Goal: Register for event/course

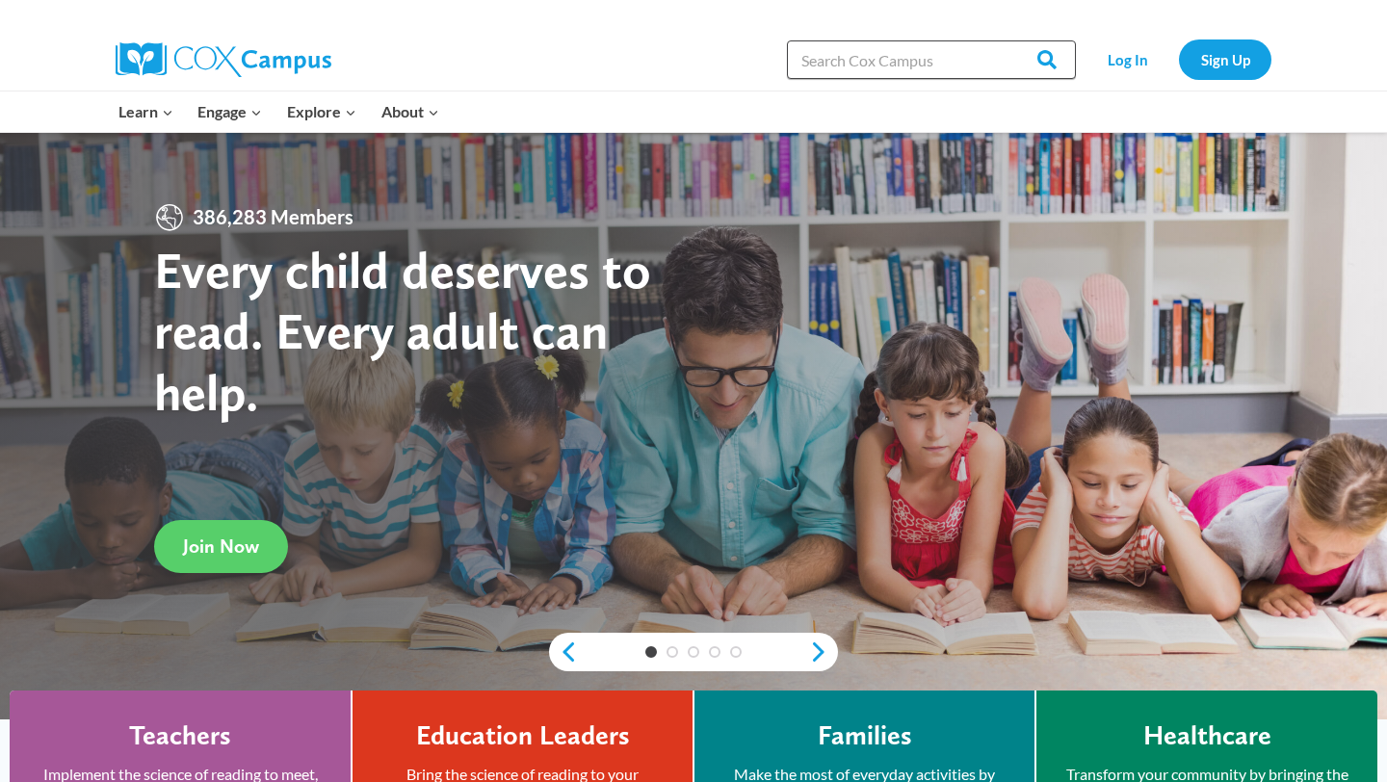
click at [906, 54] on input "Search in [URL][DOMAIN_NAME]" at bounding box center [931, 59] width 289 height 39
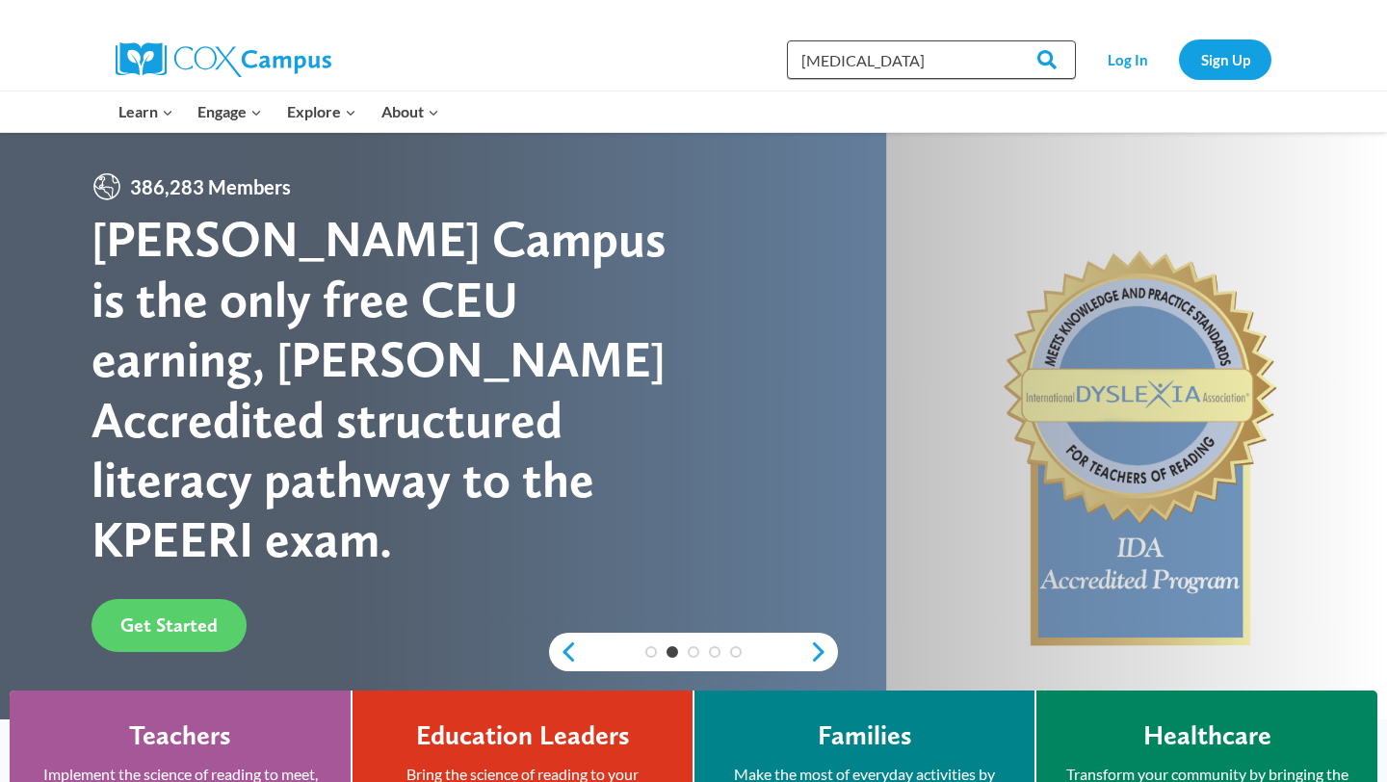
type input "[MEDICAL_DATA]"
click at [1001, 40] on input "Search" at bounding box center [1038, 59] width 75 height 39
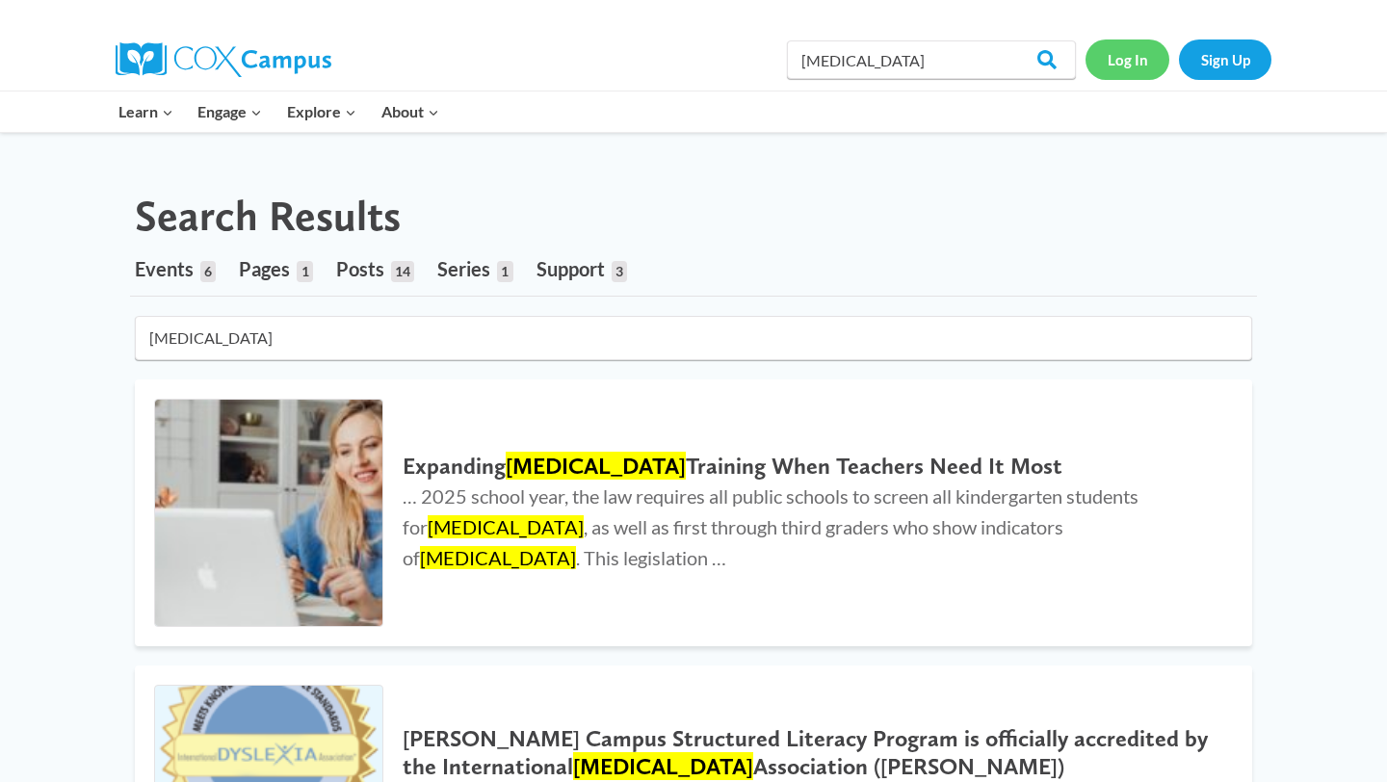
click at [1142, 61] on link "Log In" at bounding box center [1128, 58] width 84 height 39
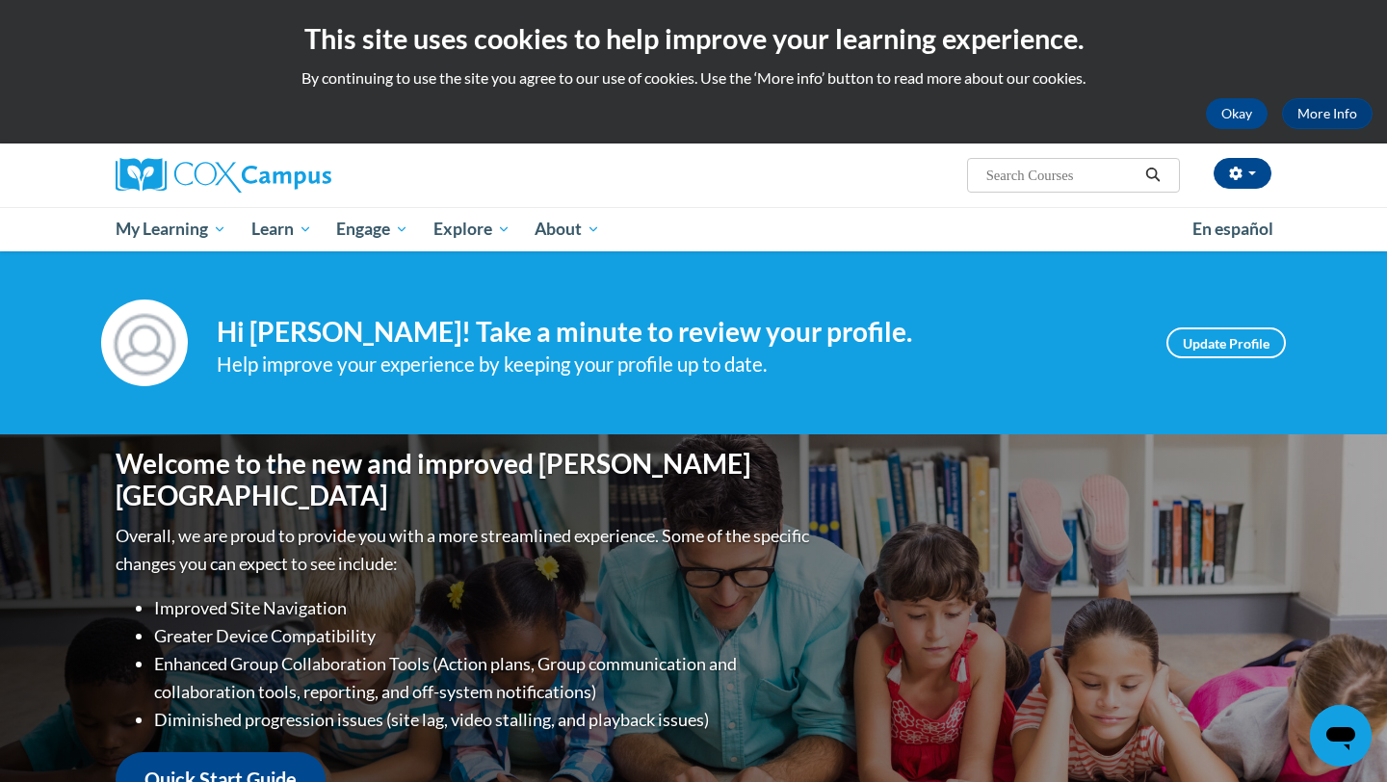
click at [1079, 183] on input "Search..." at bounding box center [1062, 175] width 154 height 23
type input "dyslexia"
click at [1155, 169] on icon "Search" at bounding box center [1152, 175] width 17 height 14
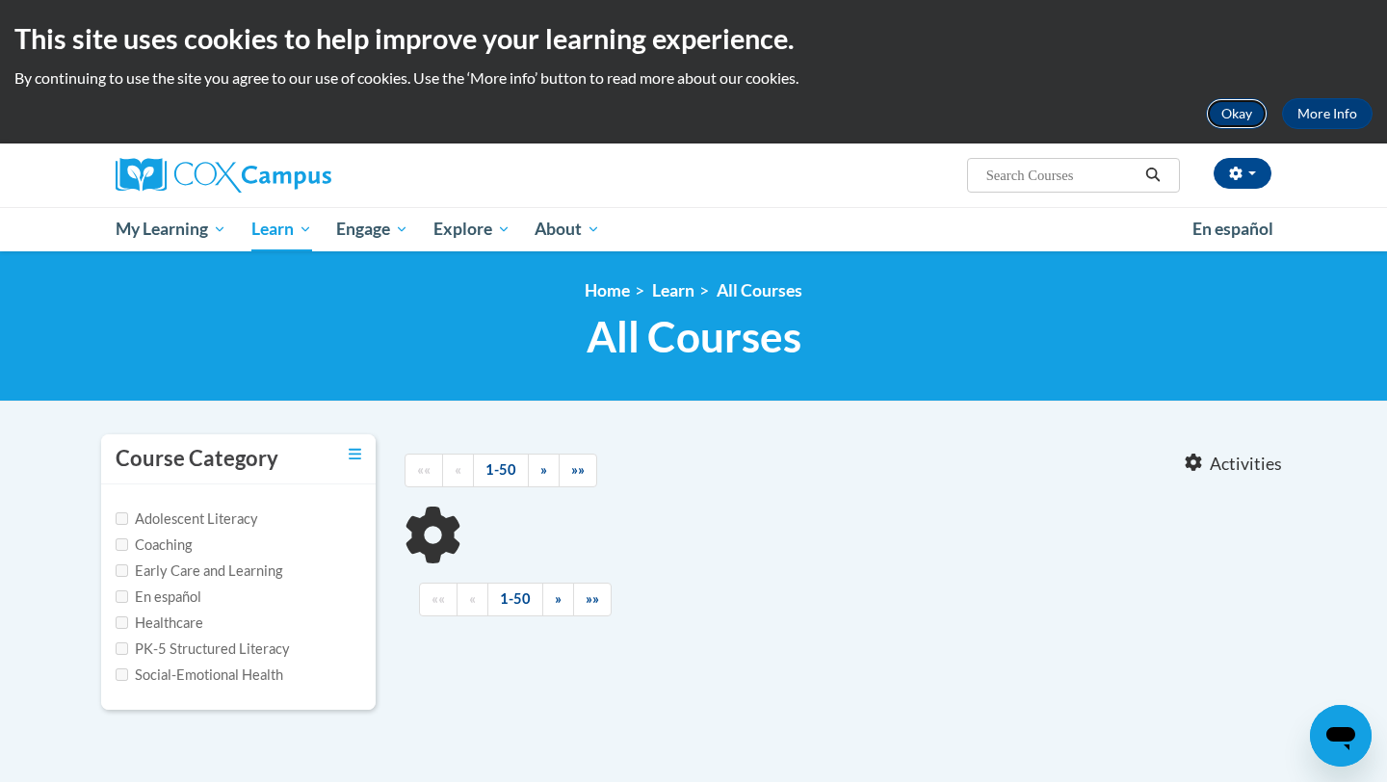
click at [1244, 118] on button "Okay" at bounding box center [1237, 113] width 62 height 31
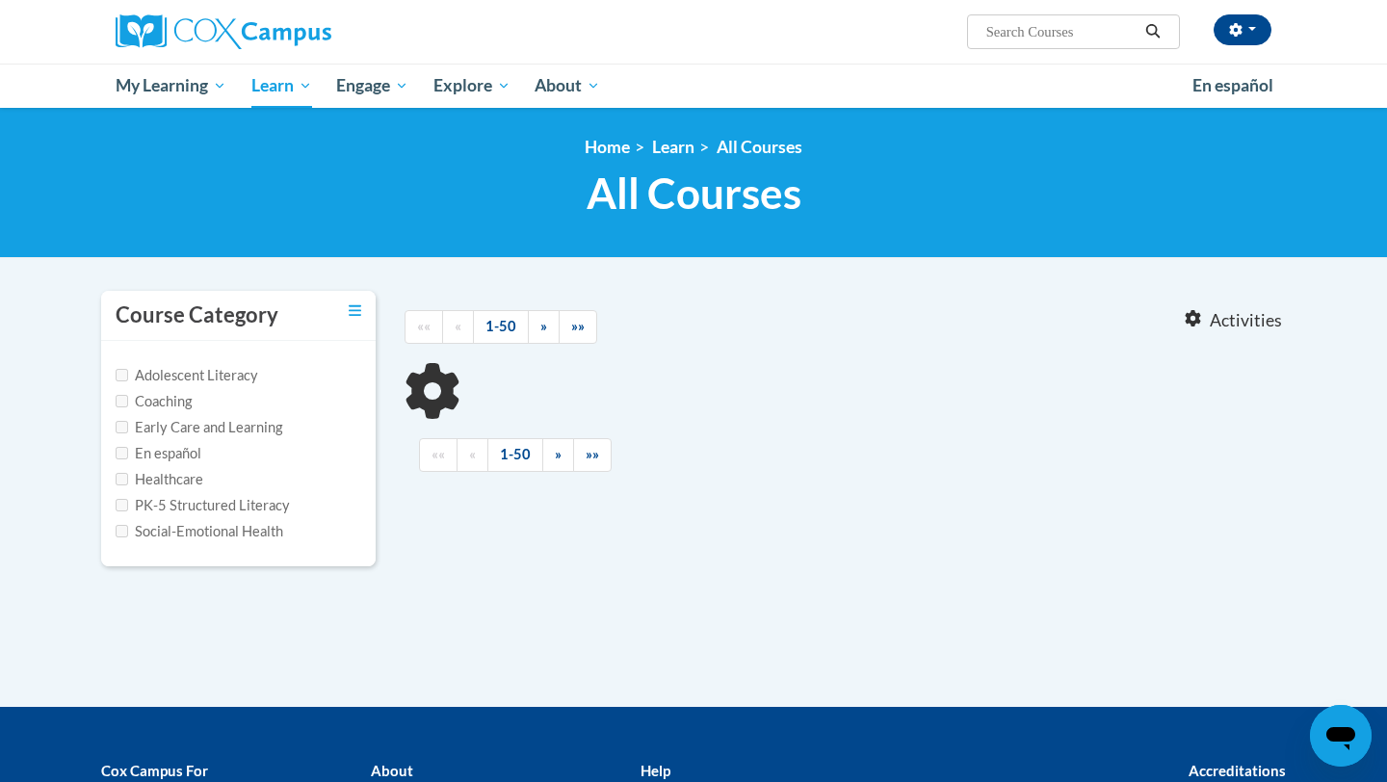
type input "dyslexia"
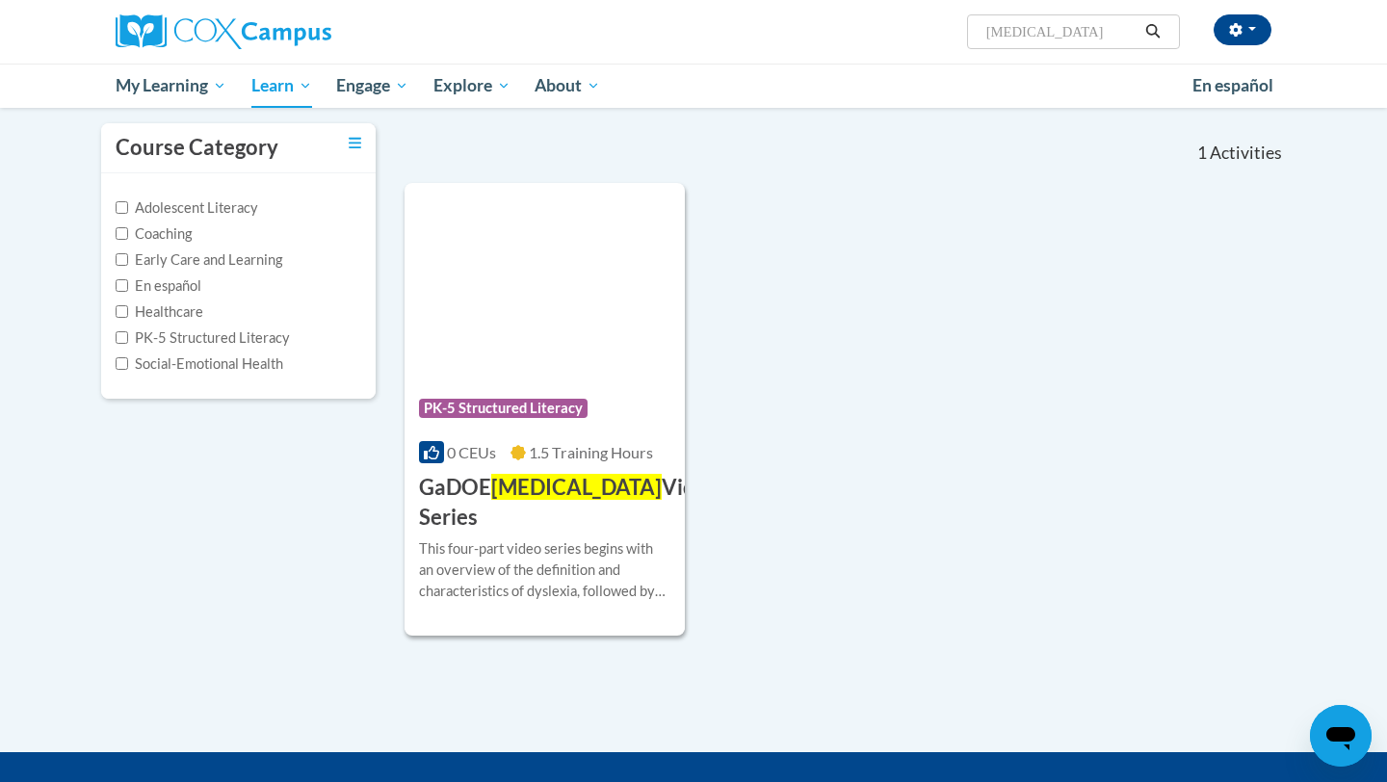
scroll to position [186, 0]
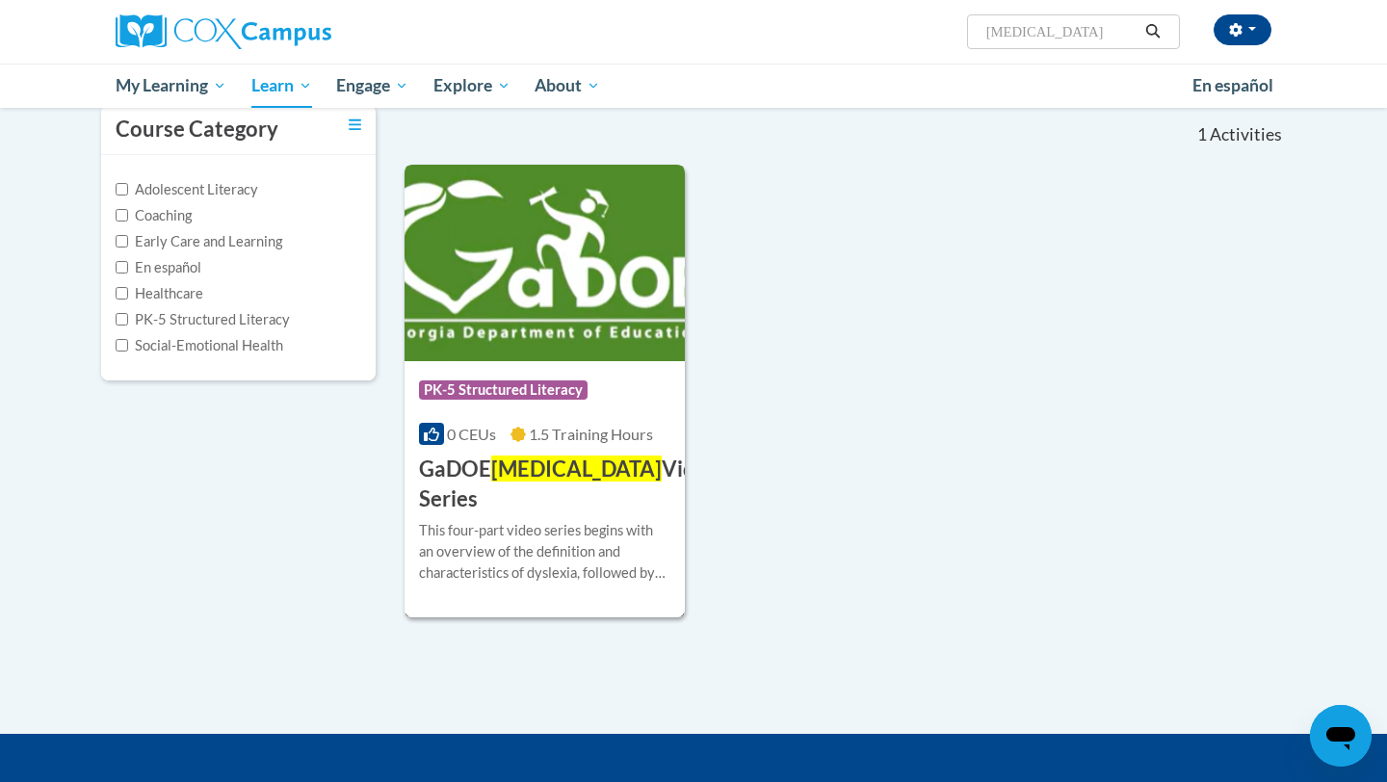
click at [538, 474] on span "Dyslexia" at bounding box center [576, 469] width 171 height 26
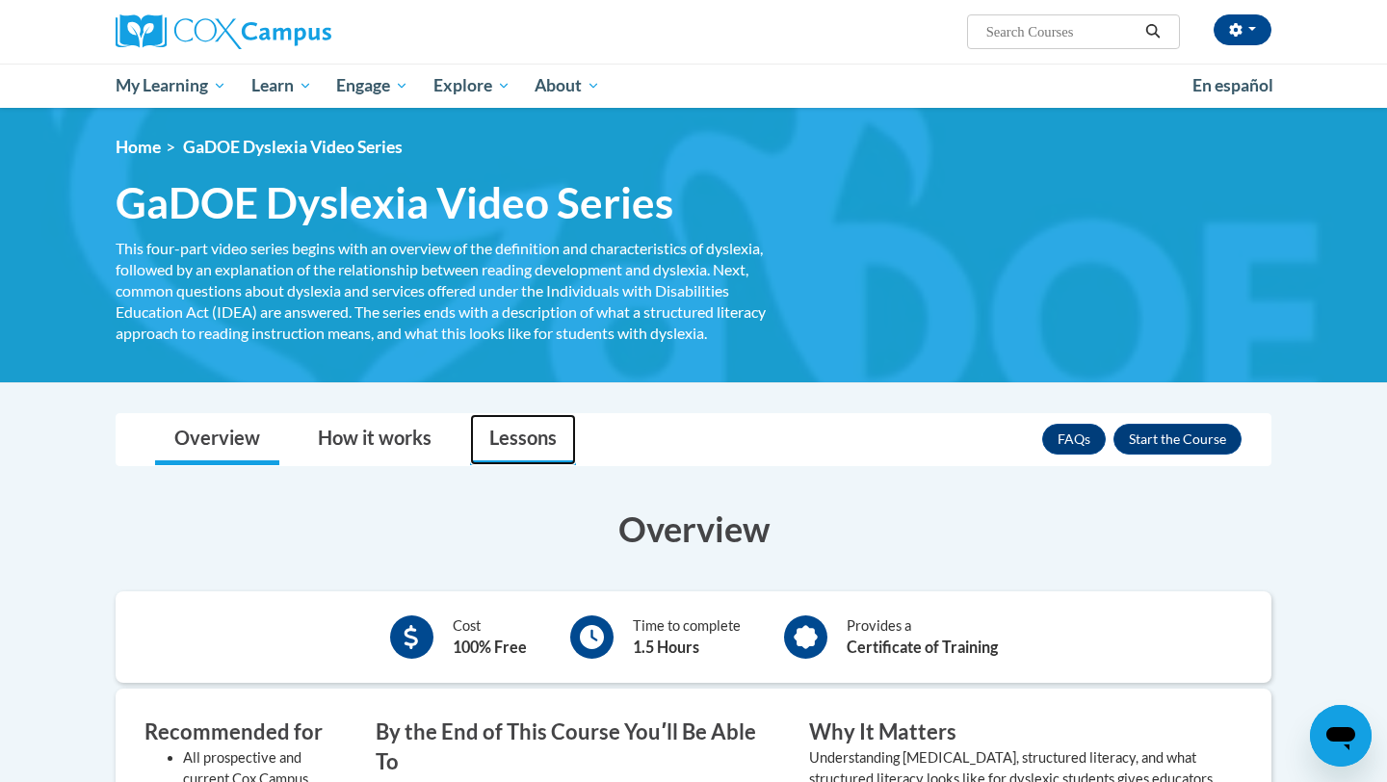
click at [533, 439] on link "Lessons" at bounding box center [523, 439] width 106 height 51
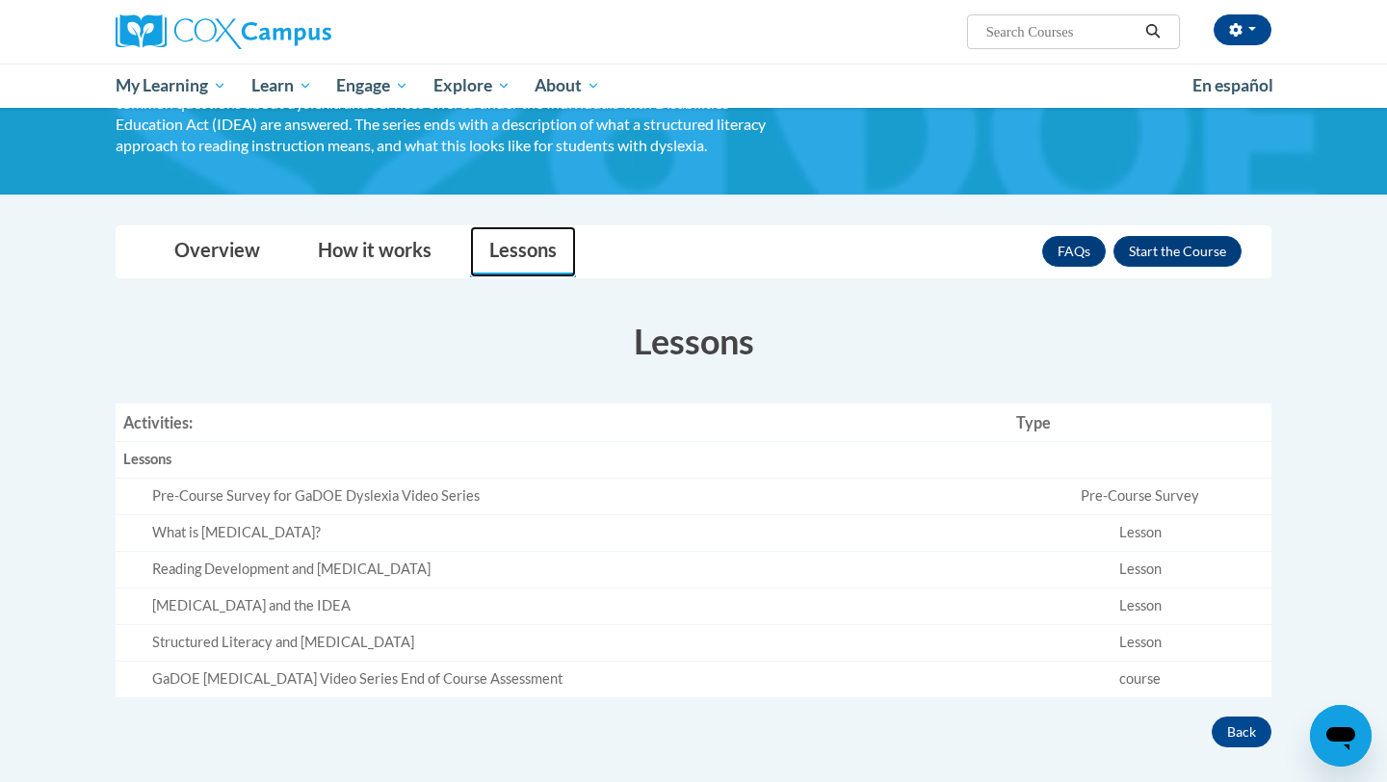
scroll to position [191, 0]
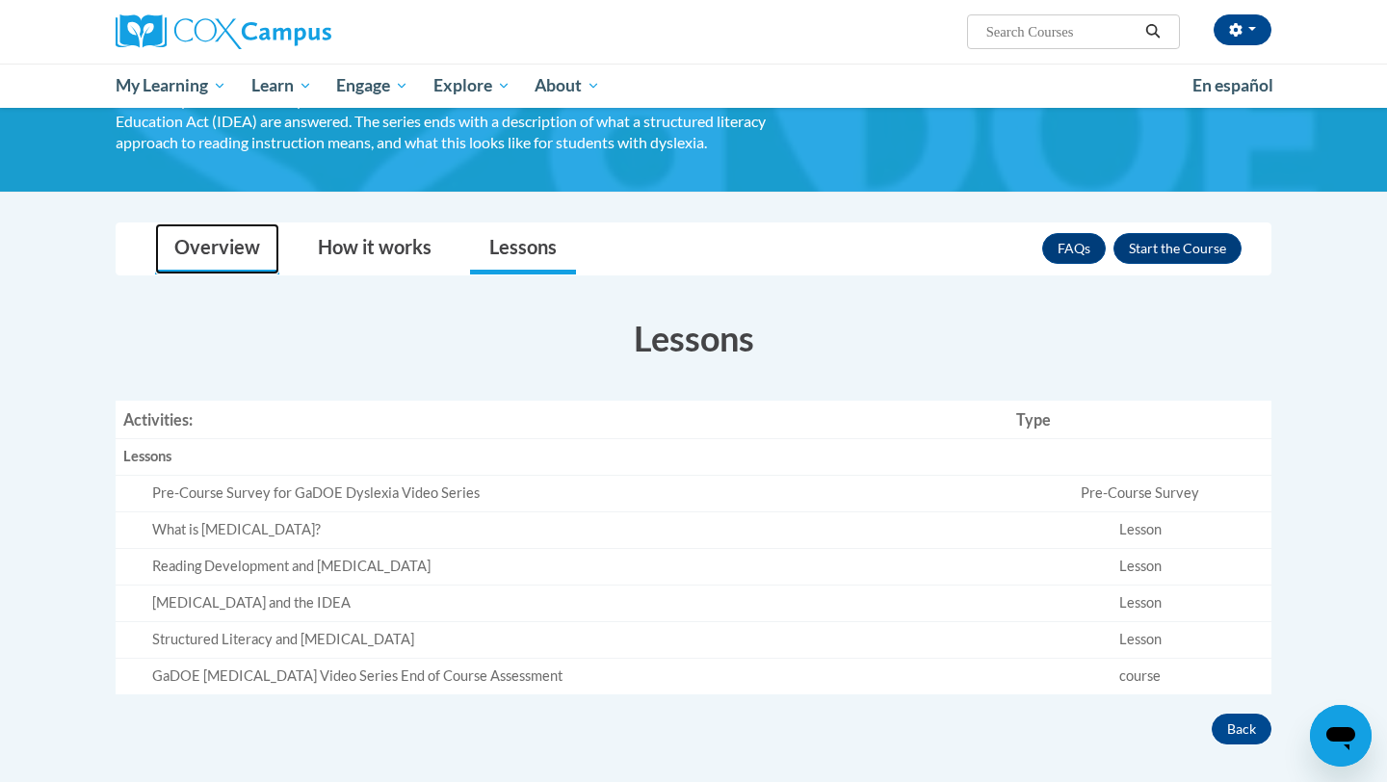
click at [204, 262] on link "Overview" at bounding box center [217, 248] width 124 height 51
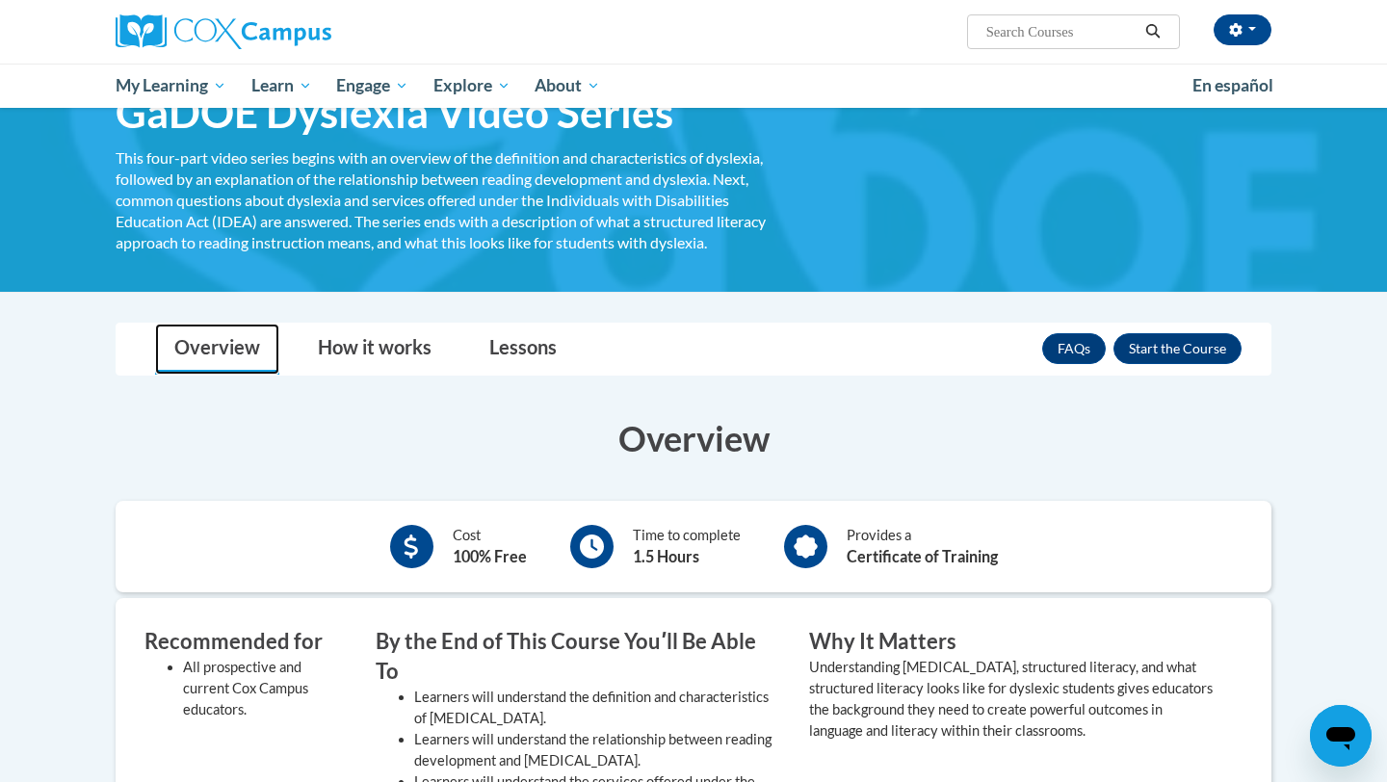
scroll to position [0, 0]
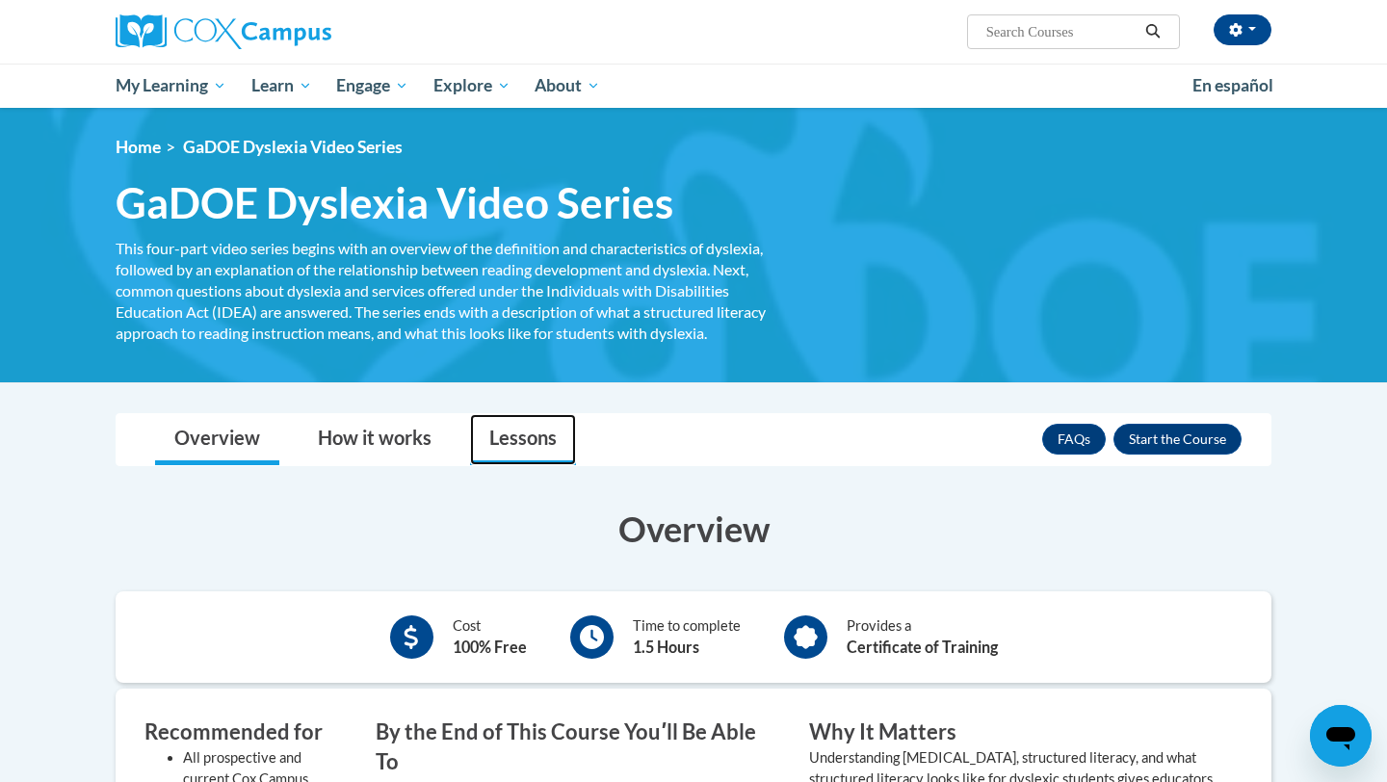
click at [513, 436] on link "Lessons" at bounding box center [523, 439] width 106 height 51
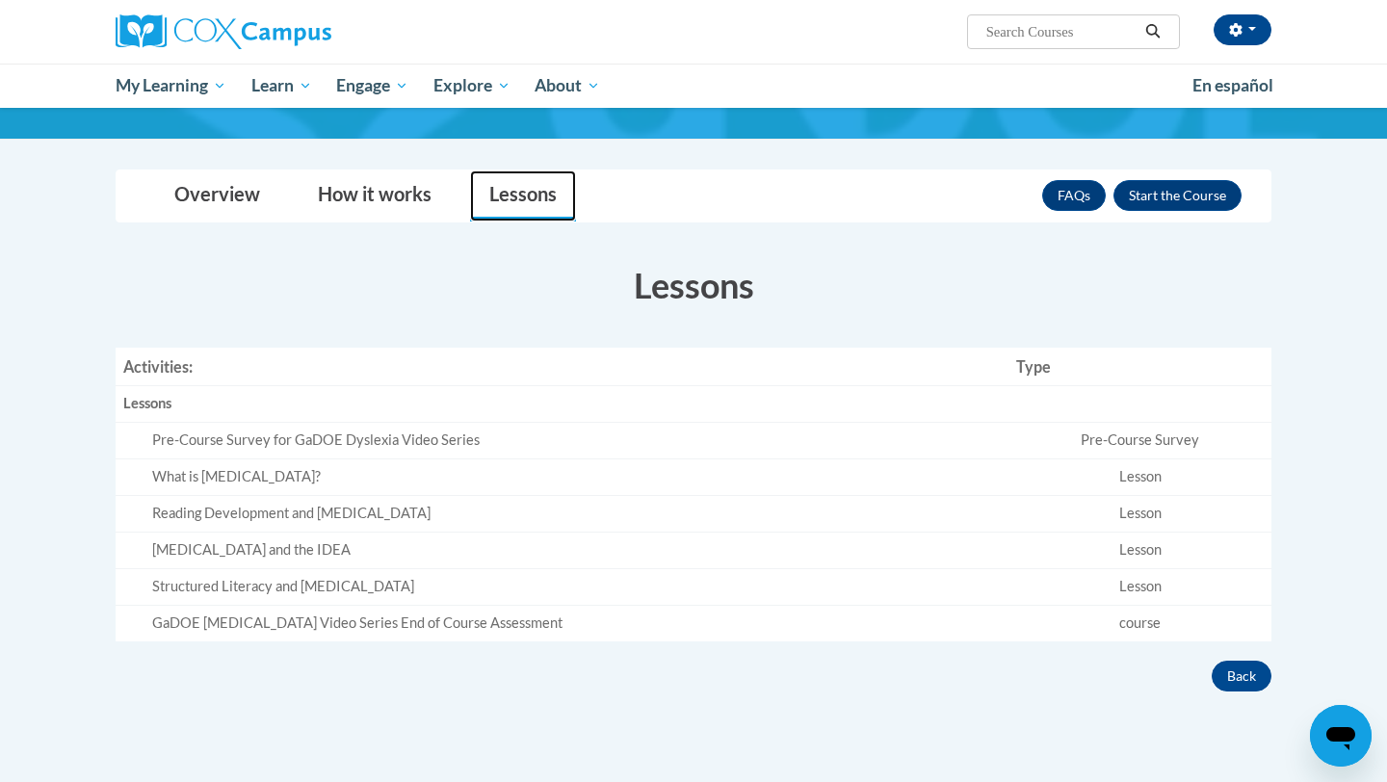
scroll to position [202, 0]
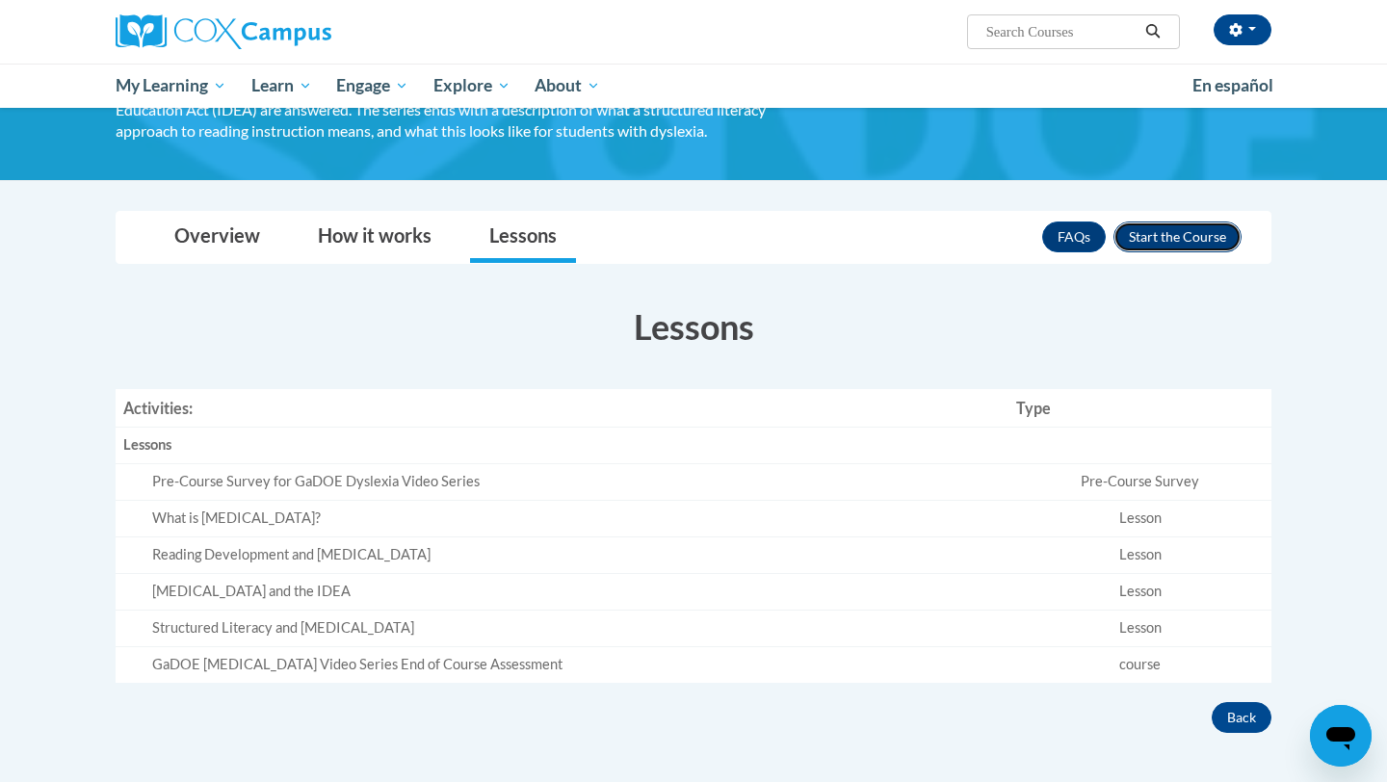
click at [1204, 226] on button "Enroll" at bounding box center [1178, 237] width 128 height 31
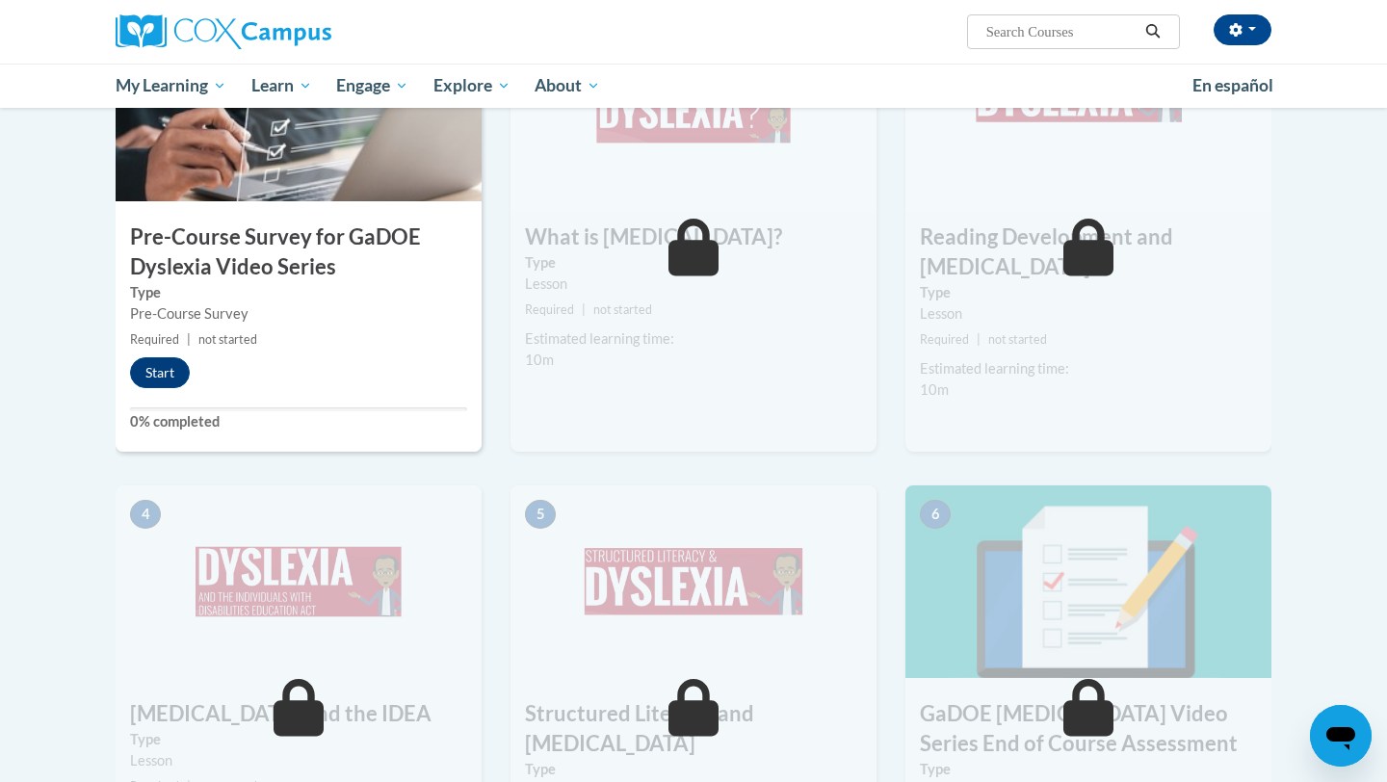
scroll to position [523, 0]
